Goal: Navigation & Orientation: Go to known website

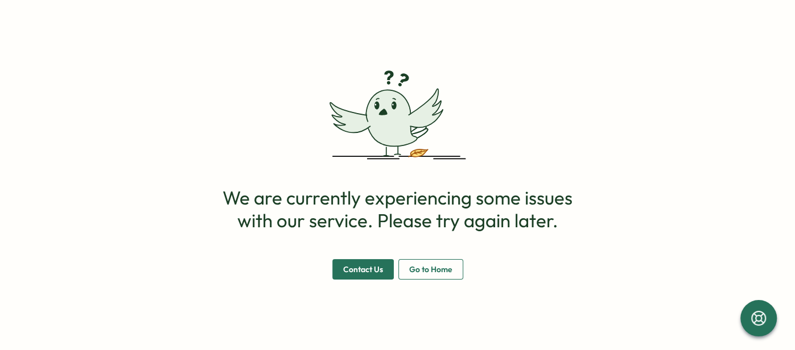
click at [446, 268] on span "Go to Home" at bounding box center [430, 269] width 43 height 19
click at [446, 290] on main "We are currently experiencing some issues with our service. Please try again la…" at bounding box center [397, 175] width 795 height 350
click at [448, 270] on span "Go to Home" at bounding box center [430, 269] width 43 height 19
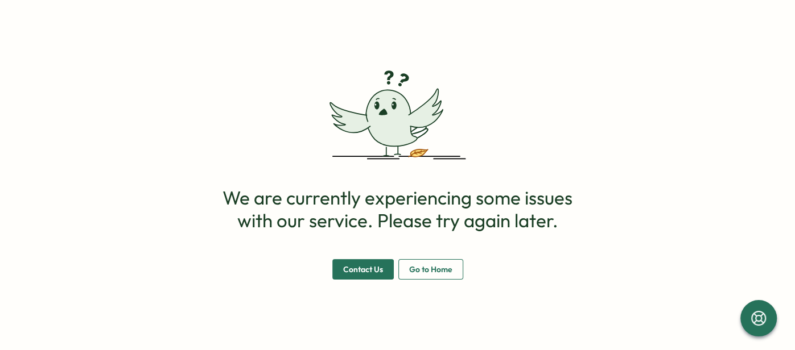
click at [448, 270] on span "Go to Home" at bounding box center [430, 269] width 43 height 19
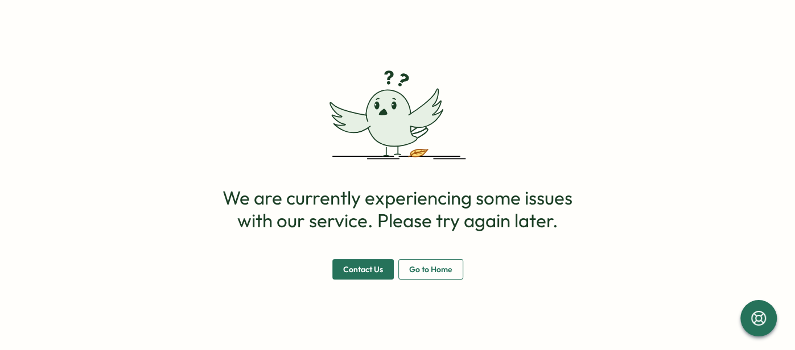
click at [448, 270] on span "Go to Home" at bounding box center [430, 269] width 43 height 19
click at [447, 270] on span "Go to Home" at bounding box center [430, 269] width 43 height 19
click at [453, 276] on button "Go to Home" at bounding box center [430, 269] width 65 height 20
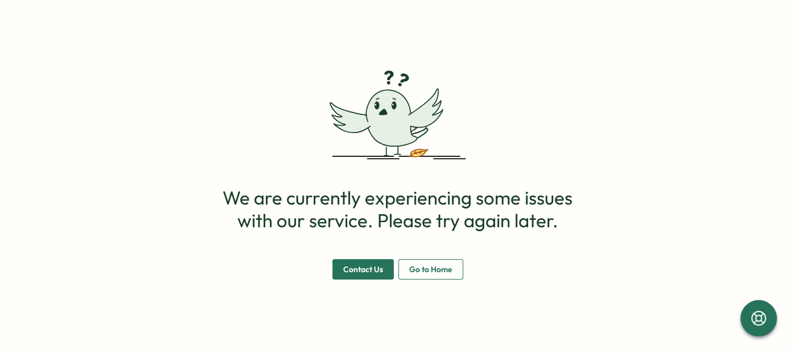
click at [455, 277] on button "Go to Home" at bounding box center [430, 269] width 65 height 20
click at [454, 277] on button "Go to Home" at bounding box center [430, 269] width 65 height 20
click at [449, 277] on span "Go to Home" at bounding box center [430, 269] width 43 height 19
